Goal: Entertainment & Leisure: Consume media (video, audio)

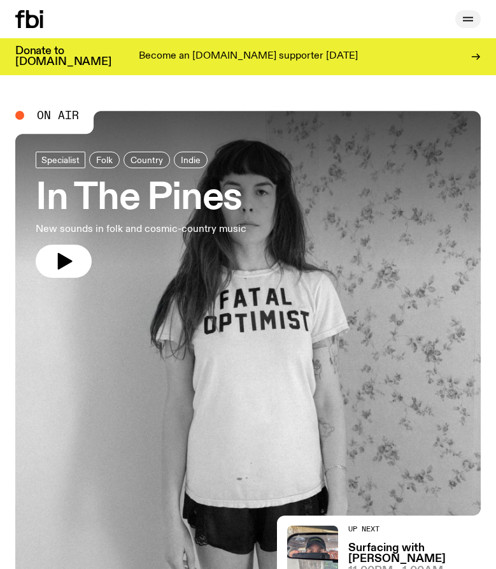
click at [471, 13] on icon "button" at bounding box center [468, 18] width 15 height 15
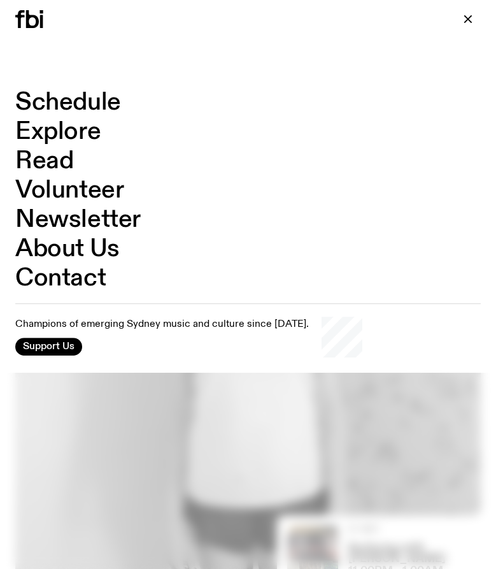
click at [83, 103] on link "Schedule" at bounding box center [68, 102] width 106 height 24
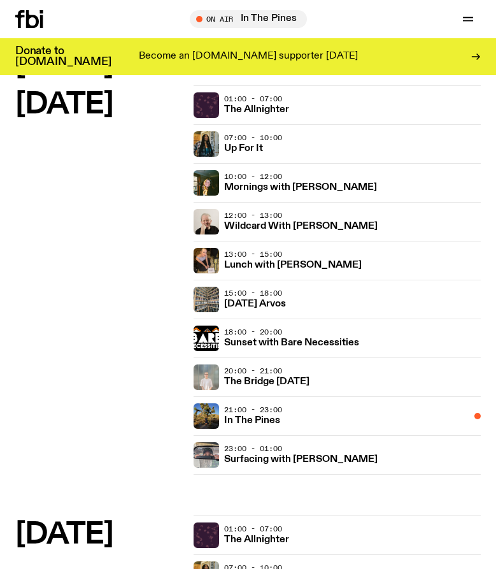
scroll to position [489, 0]
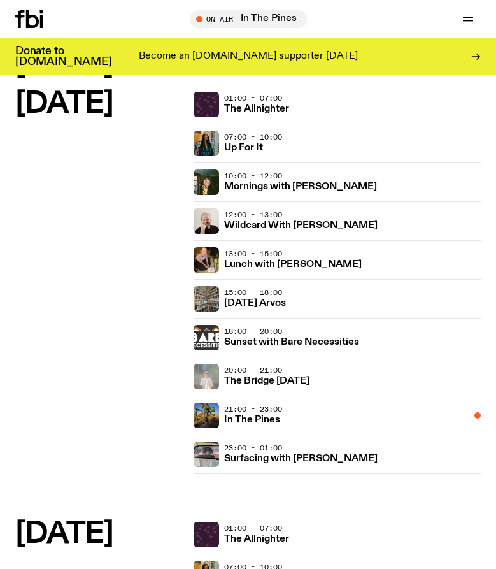
click at [202, 335] on img at bounding box center [206, 337] width 25 height 25
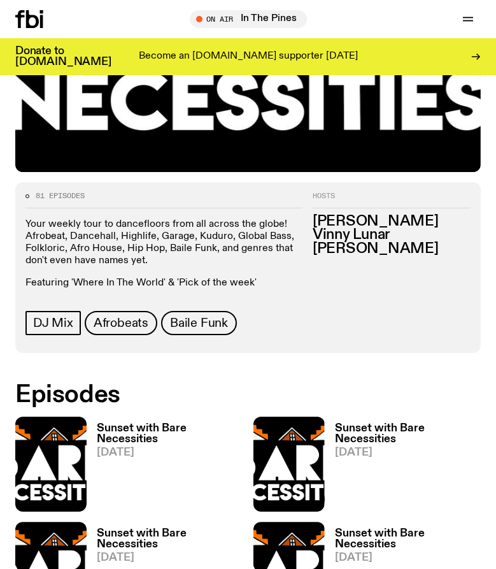
scroll to position [401, 0]
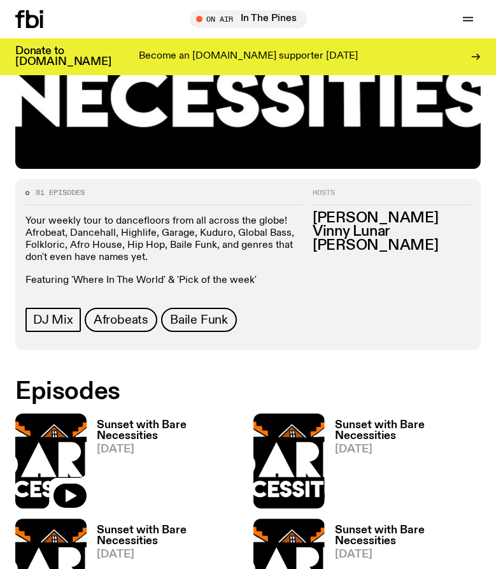
click at [61, 435] on img at bounding box center [50, 461] width 71 height 95
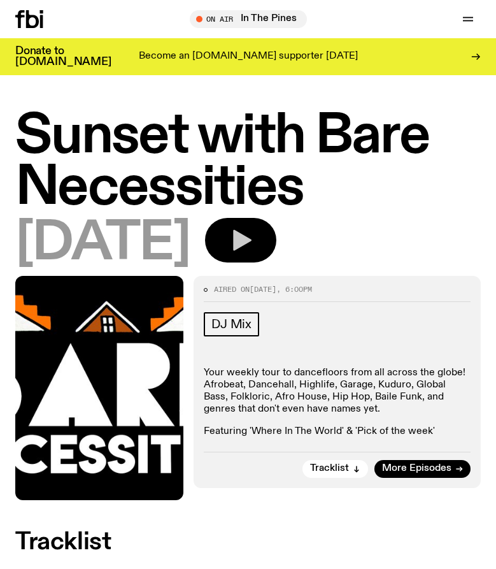
click at [252, 241] on icon "button" at bounding box center [242, 240] width 18 height 21
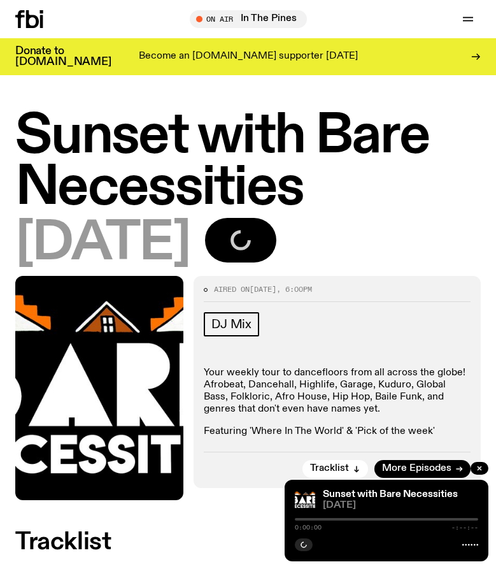
click at [359, 518] on div at bounding box center [387, 519] width 184 height 3
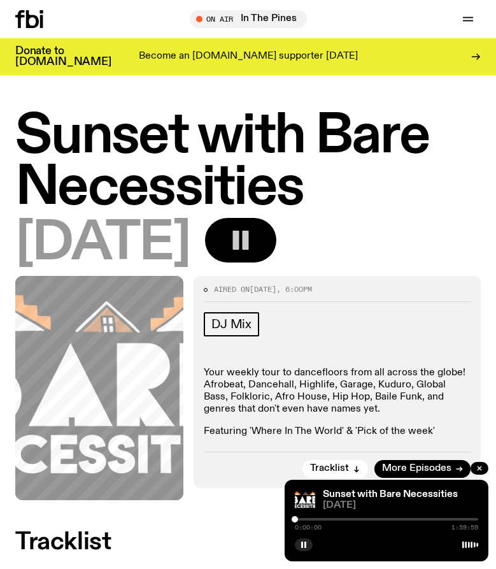
click at [359, 518] on div at bounding box center [387, 519] width 184 height 3
click at [371, 518] on div at bounding box center [387, 519] width 184 height 3
click at [360, 520] on div at bounding box center [279, 519] width 184 height 3
click at [350, 519] on div at bounding box center [269, 519] width 184 height 3
click at [342, 518] on div at bounding box center [259, 519] width 184 height 3
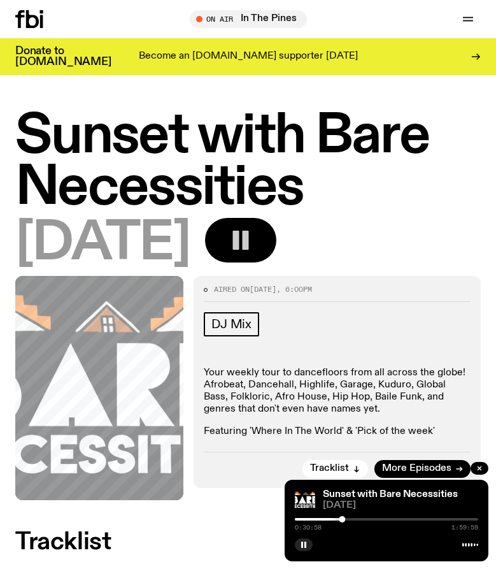
click at [348, 510] on span "[DATE]" at bounding box center [400, 506] width 155 height 10
click at [348, 521] on div "0:30:59 1:59:59" at bounding box center [387, 523] width 184 height 15
click at [349, 516] on div "0:31:00 1:59:59" at bounding box center [387, 523] width 184 height 15
click at [349, 518] on div at bounding box center [387, 519] width 184 height 3
click at [354, 517] on div "0:35:01 1:59:59" at bounding box center [387, 523] width 184 height 15
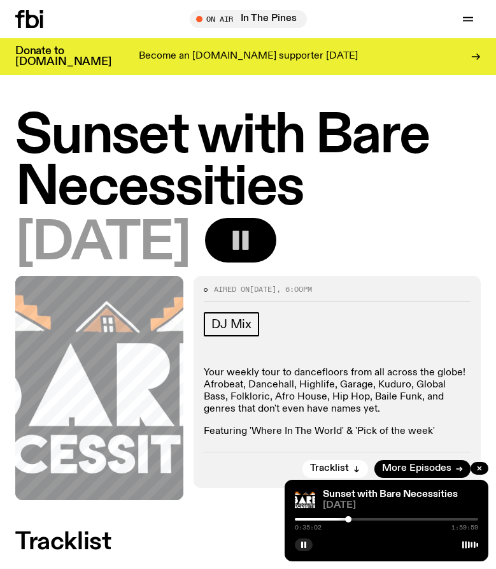
click at [354, 518] on div at bounding box center [387, 519] width 184 height 3
click at [359, 517] on div "0:38:26 1:59:59" at bounding box center [387, 523] width 184 height 15
click at [360, 521] on div "0:38:27 1:59:59" at bounding box center [387, 523] width 184 height 15
click at [359, 520] on div at bounding box center [387, 519] width 184 height 3
click at [371, 518] on div at bounding box center [387, 519] width 184 height 3
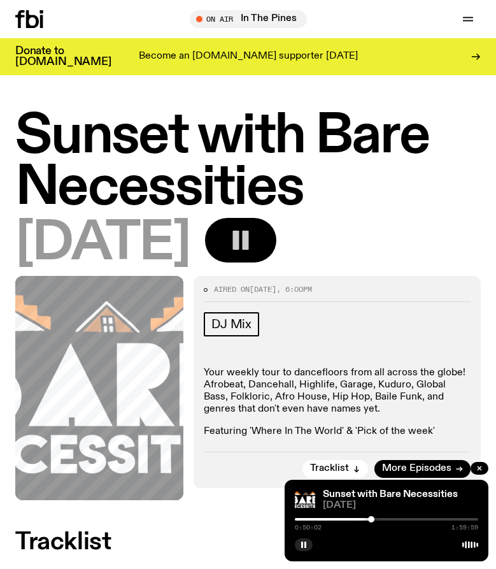
click at [366, 519] on div at bounding box center [280, 519] width 184 height 3
click at [263, 260] on button "button" at bounding box center [240, 240] width 71 height 45
